Goal: Transaction & Acquisition: Purchase product/service

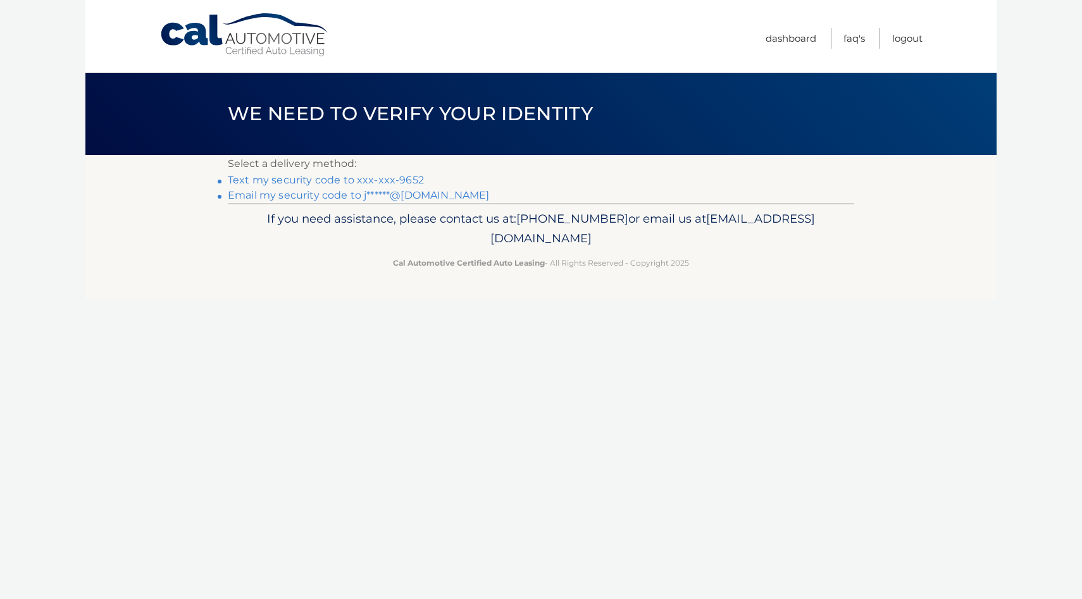
click at [404, 181] on link "Text my security code to xxx-xxx-9652" at bounding box center [326, 180] width 196 height 12
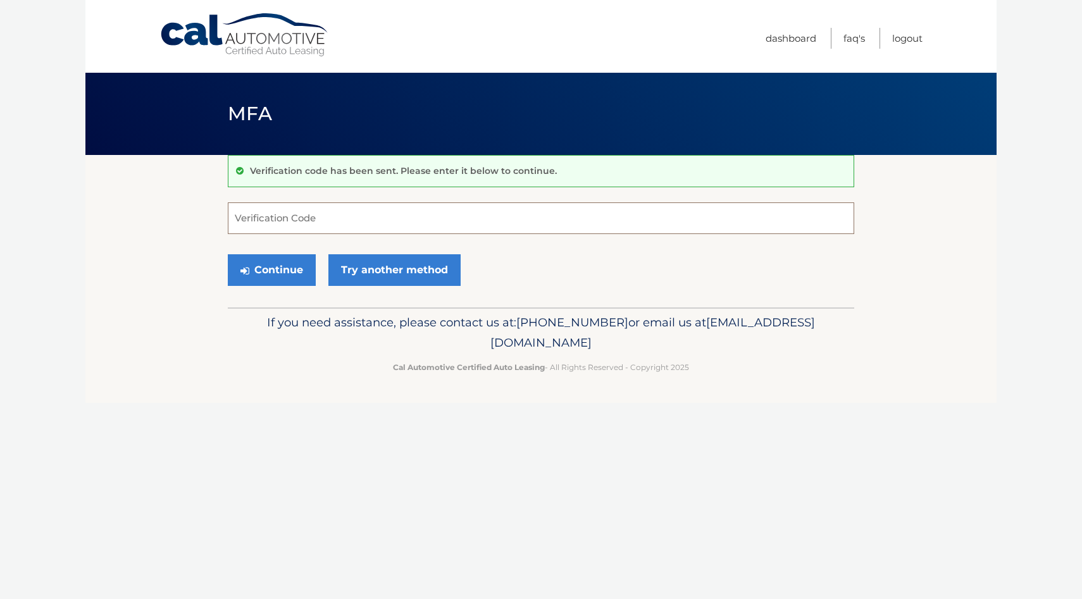
click at [372, 206] on input "Verification Code" at bounding box center [541, 219] width 627 height 32
type input "312257"
click at [228, 254] on button "Continue" at bounding box center [272, 270] width 88 height 32
click at [288, 281] on button "Continue" at bounding box center [272, 270] width 88 height 32
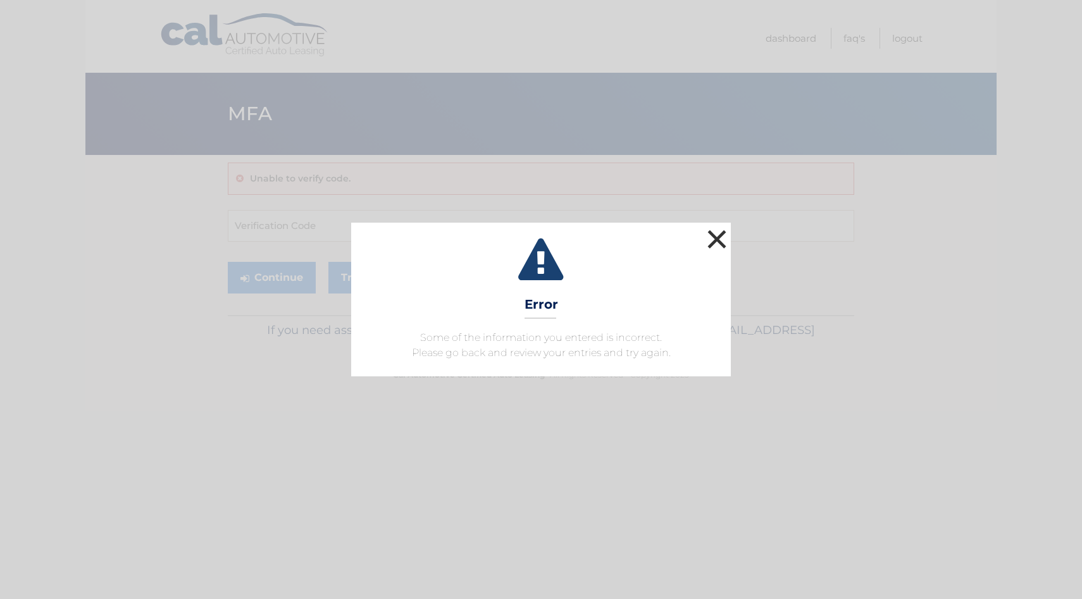
click at [722, 239] on button "×" at bounding box center [716, 239] width 25 height 25
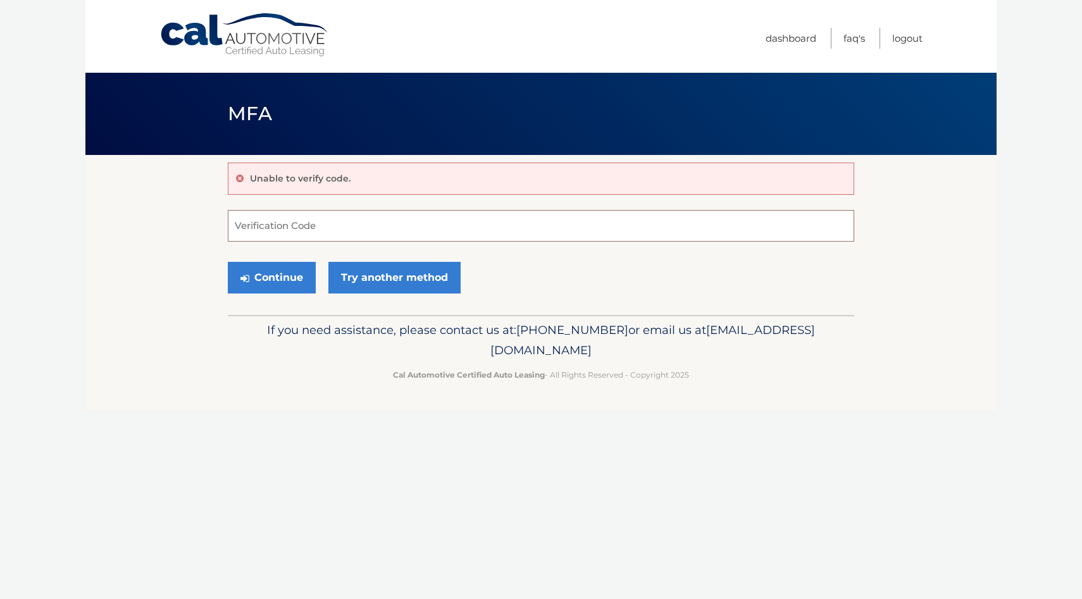
click at [294, 225] on input "Verification Code" at bounding box center [541, 226] width 627 height 32
type input "312257"
click at [275, 276] on button "Continue" at bounding box center [272, 278] width 88 height 32
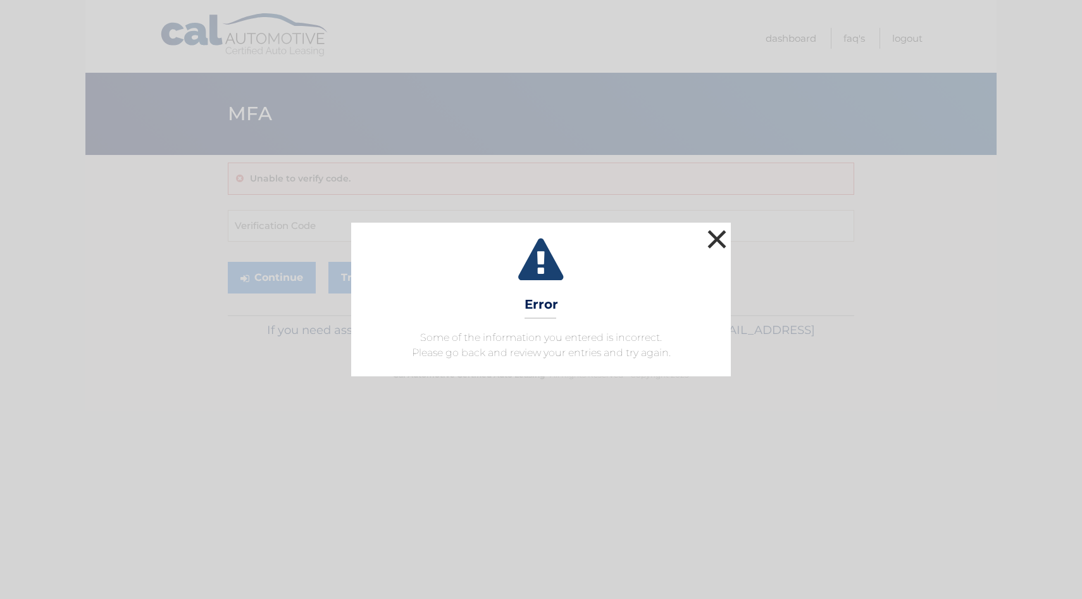
click at [721, 241] on button "×" at bounding box center [716, 239] width 25 height 25
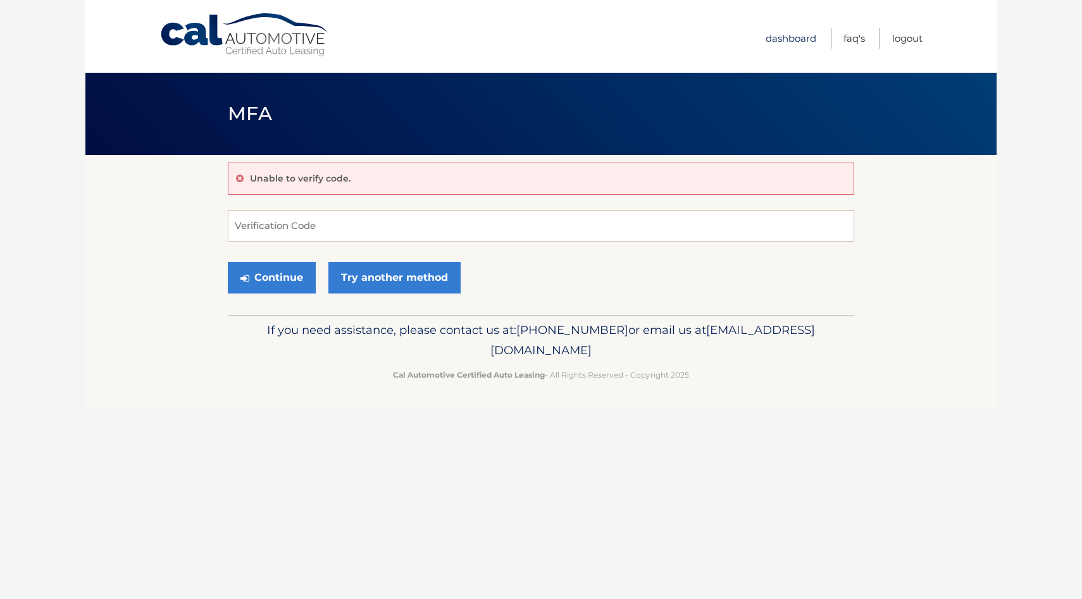
click at [773, 41] on link "Dashboard" at bounding box center [791, 38] width 51 height 21
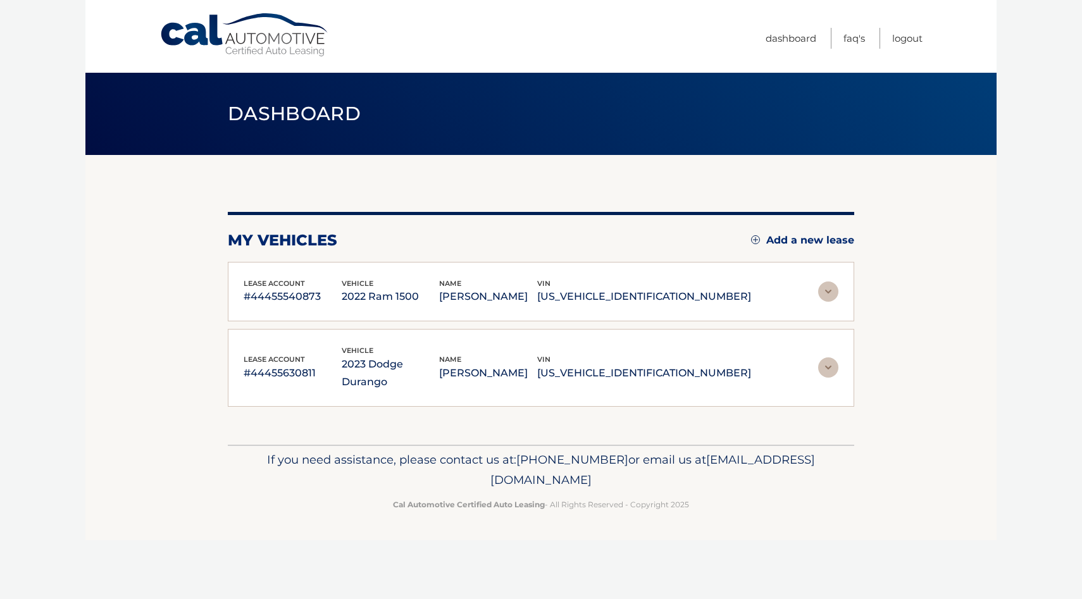
click at [830, 301] on div "lease account #44455540873 vehicle 2022 Ram 1500 name [PERSON_NAME] vin [US_VEH…" at bounding box center [541, 292] width 595 height 28
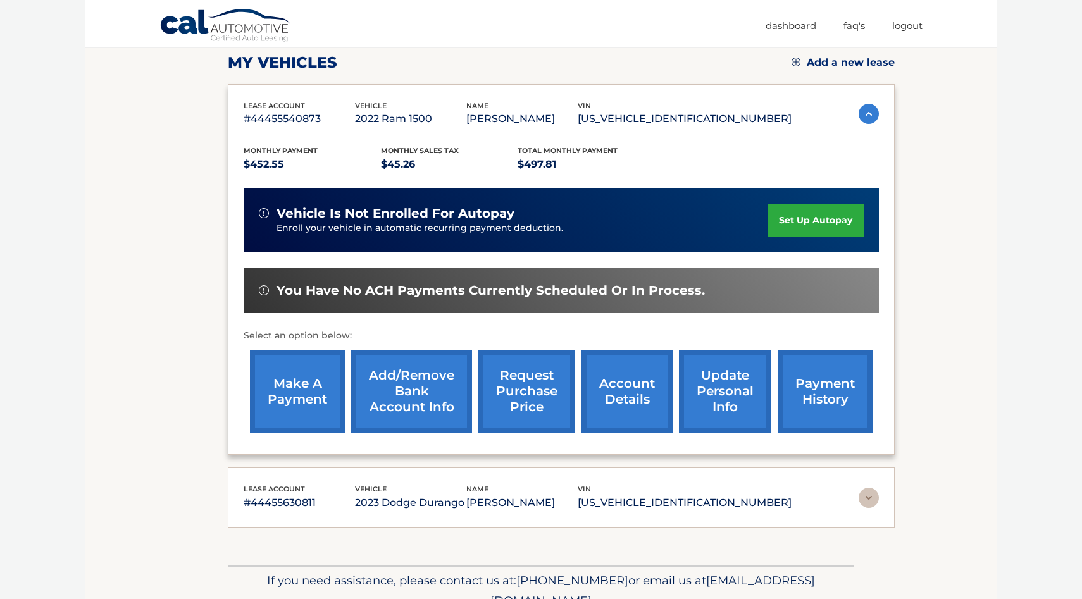
scroll to position [193, 0]
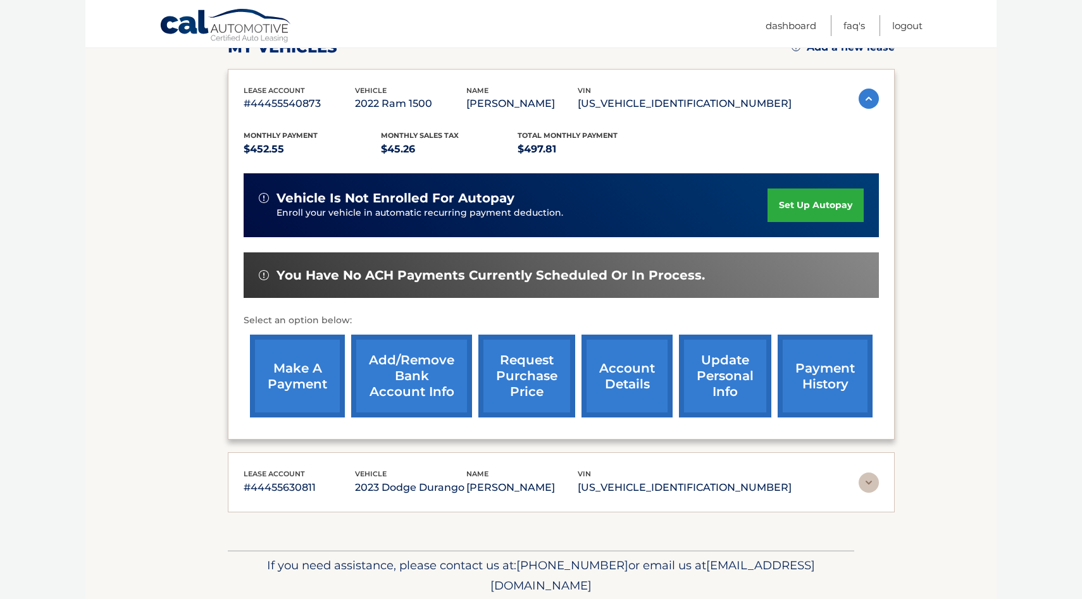
click at [295, 372] on link "make a payment" at bounding box center [297, 376] width 95 height 83
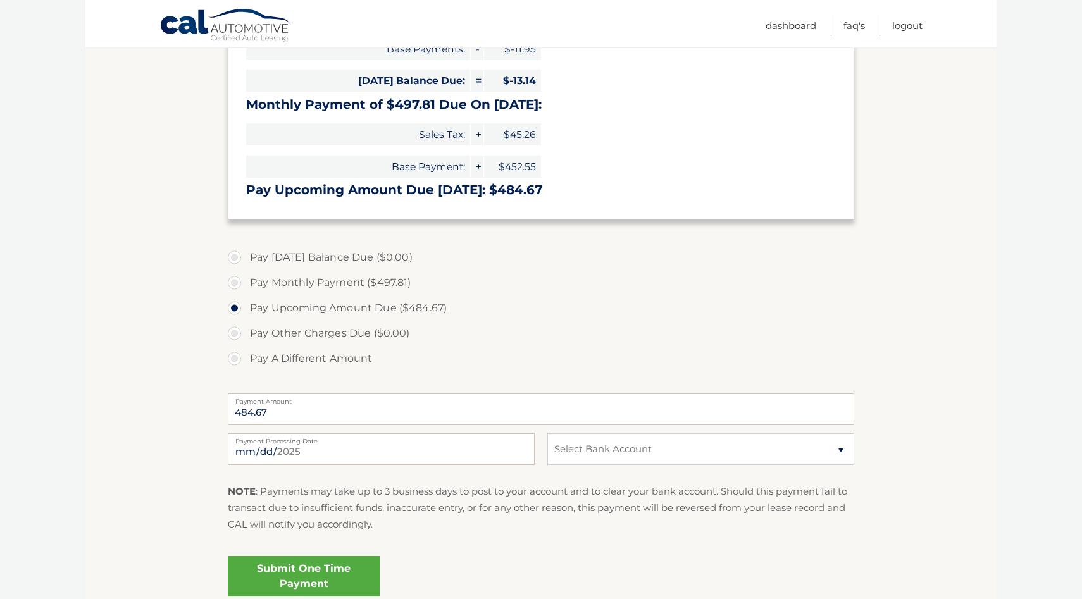
scroll to position [281, 0]
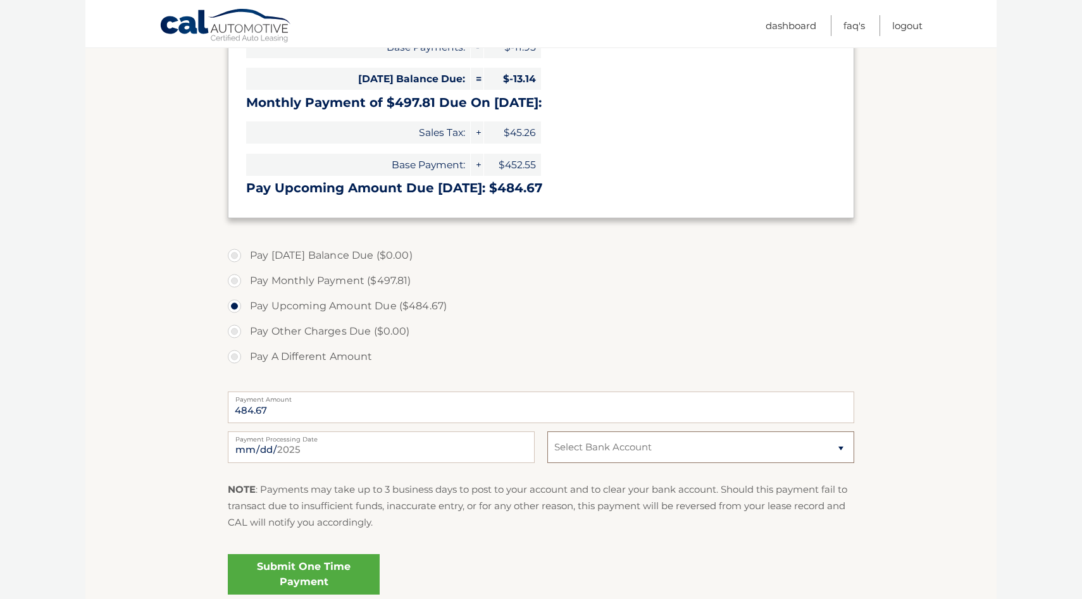
click at [611, 457] on select "Select Bank Account Checking PNC BANK, NATIONAL ASSOCIATION *****4075 Checking …" at bounding box center [700, 448] width 307 height 32
select select "NzczOTMyOTQtOGZkZi00NzdkLTk0ODYtMTQ1OWZhZDA1YTk1"
click at [547, 432] on select "Select Bank Account Checking PNC BANK, NATIONAL ASSOCIATION *****4075 Checking …" at bounding box center [700, 448] width 307 height 32
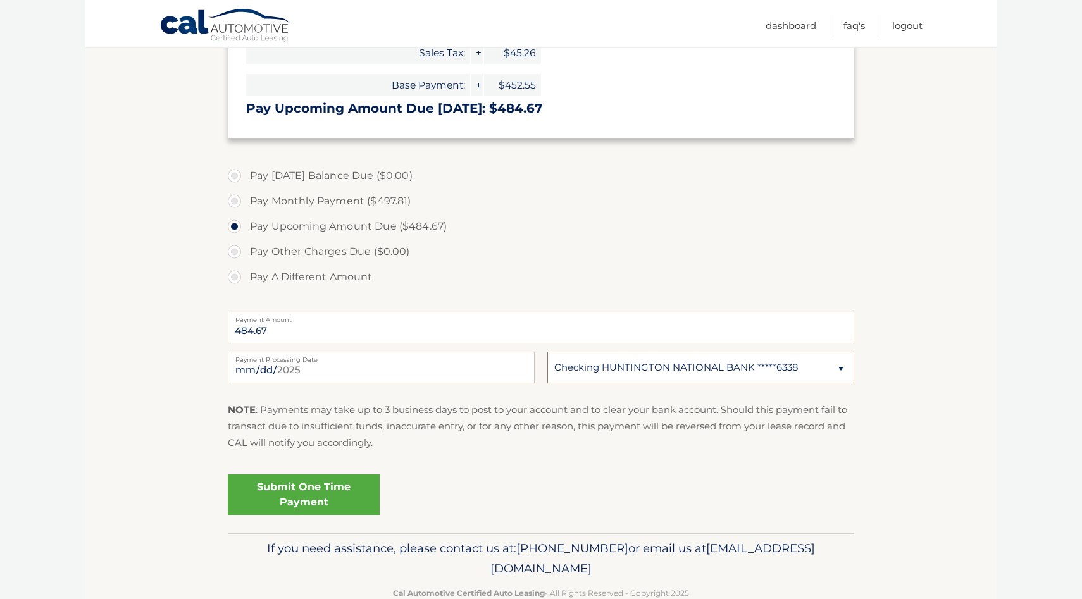
scroll to position [364, 0]
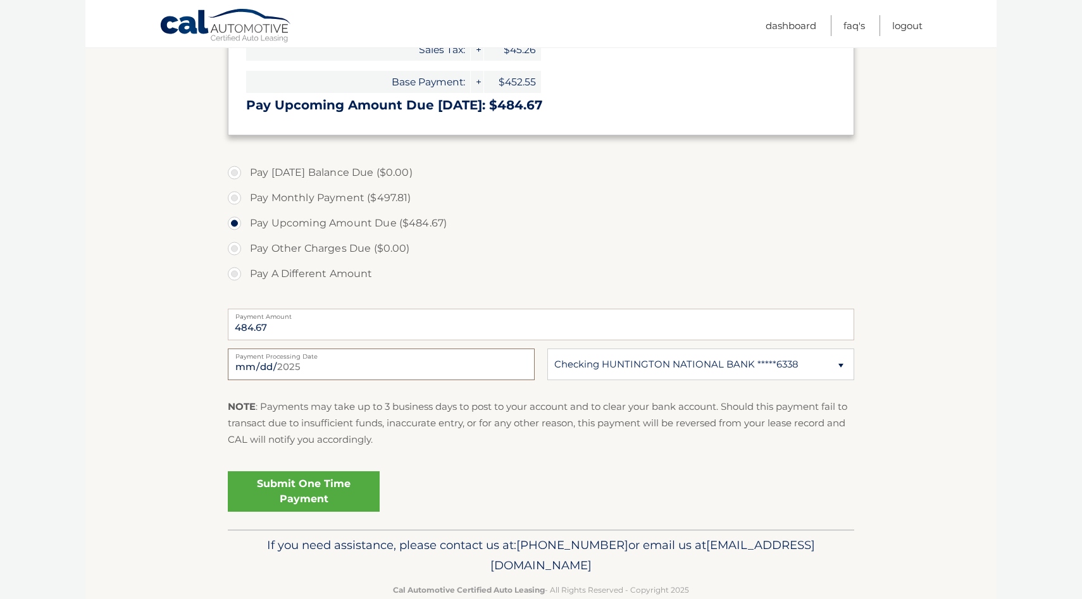
click at [281, 361] on input "2025-09-13" at bounding box center [381, 365] width 307 height 32
type input "2025-09-15"
click at [306, 496] on link "Submit One Time Payment" at bounding box center [304, 492] width 152 height 41
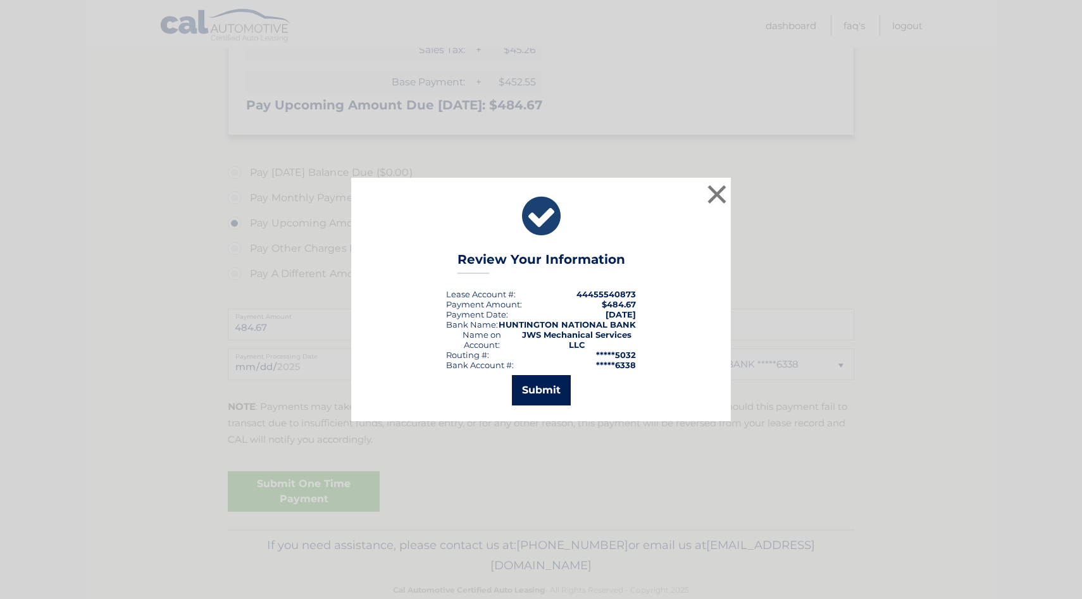
click at [538, 391] on button "Submit" at bounding box center [541, 390] width 59 height 30
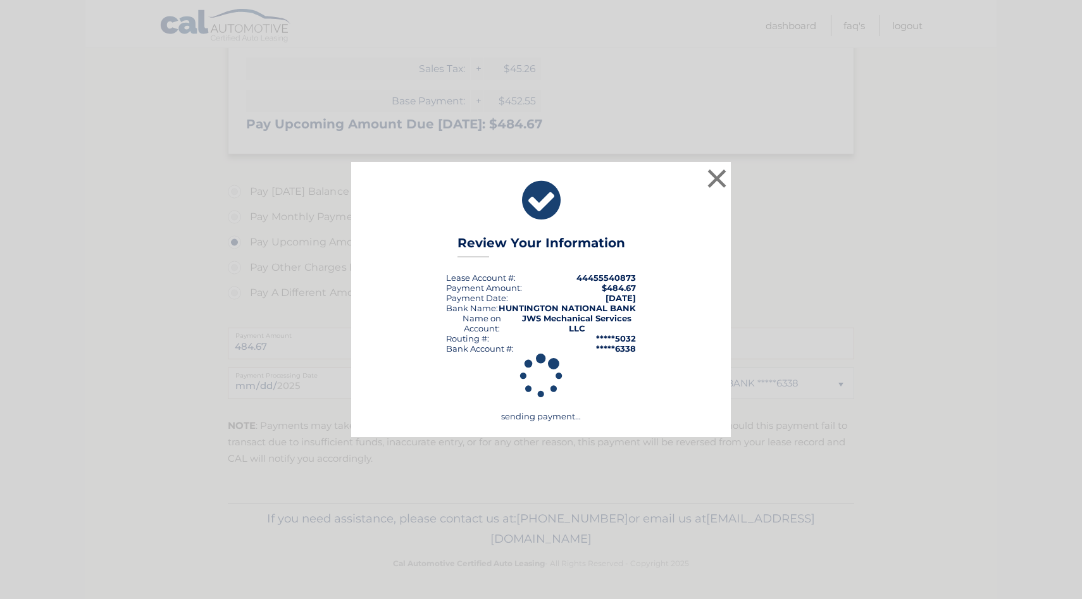
scroll to position [345, 0]
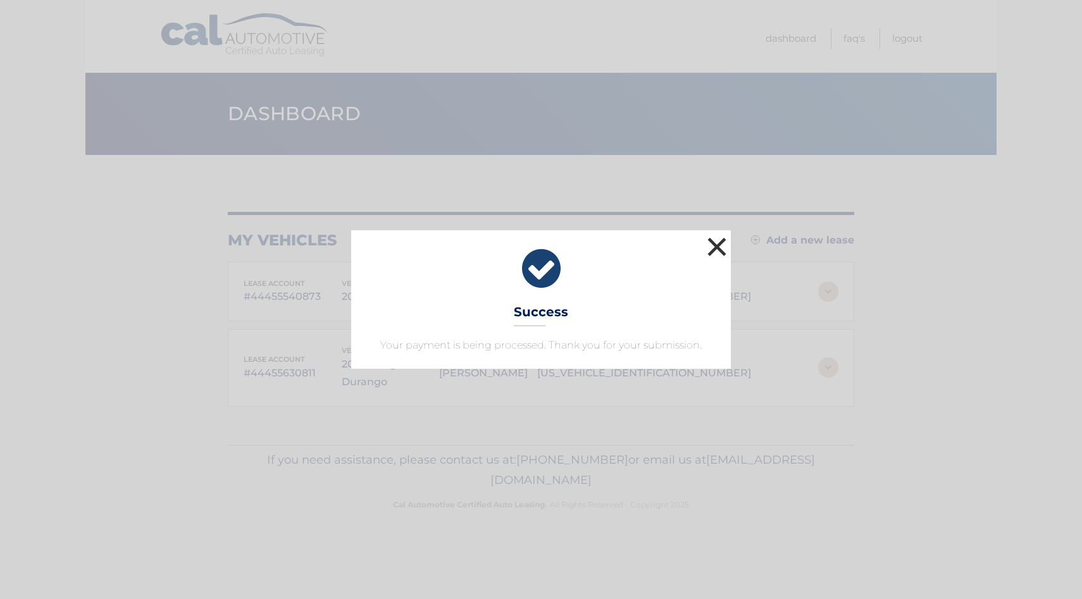
click at [721, 245] on button "×" at bounding box center [716, 246] width 25 height 25
